Goal: Task Accomplishment & Management: Manage account settings

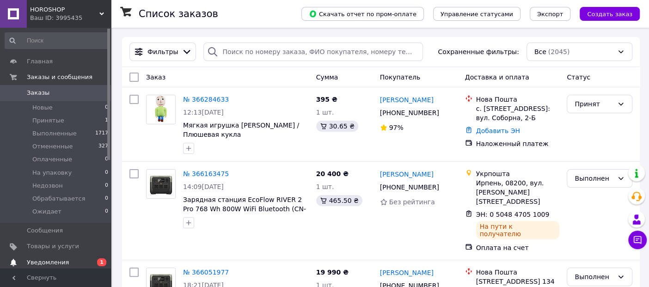
click at [54, 261] on span "Уведомления" at bounding box center [48, 262] width 42 height 8
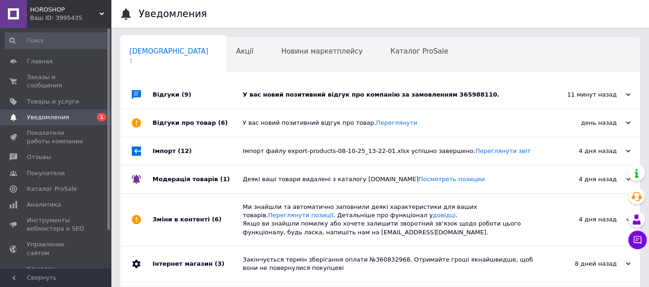
click at [340, 94] on div "У вас новий позитивний відгук про компанію за замовленням 365988110." at bounding box center [390, 95] width 295 height 8
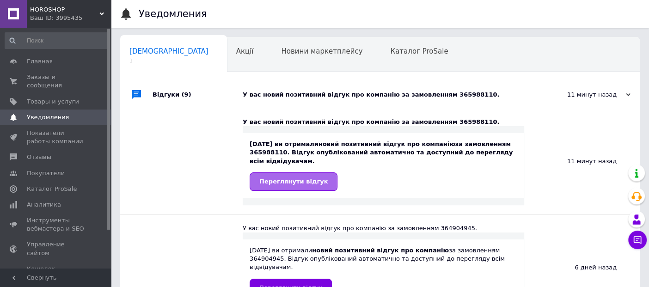
click at [290, 181] on span "Переглянути відгук" at bounding box center [293, 181] width 68 height 7
click at [42, 79] on span "Заказы и сообщения" at bounding box center [56, 81] width 59 height 17
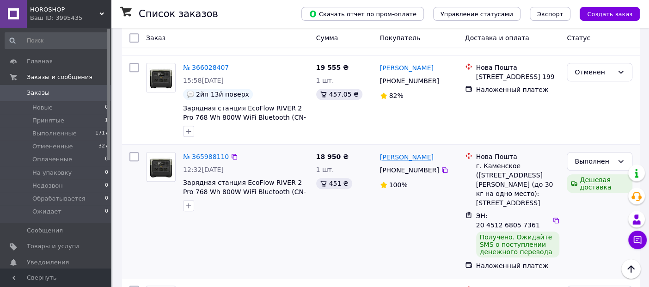
scroll to position [410, 0]
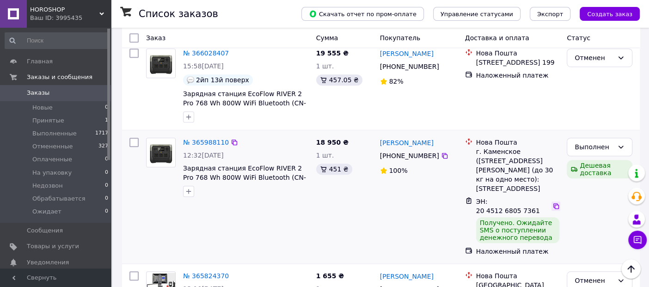
click at [552, 202] on icon at bounding box center [555, 205] width 7 height 7
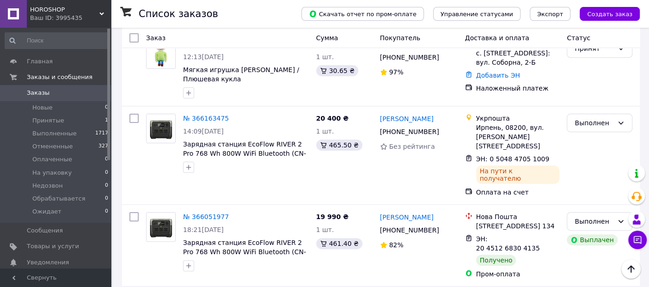
scroll to position [0, 0]
